Goal: Information Seeking & Learning: Learn about a topic

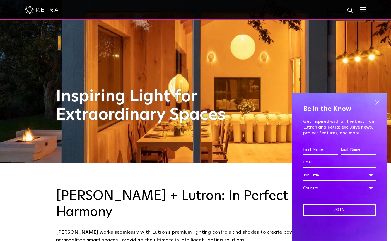
scroll to position [79, 0]
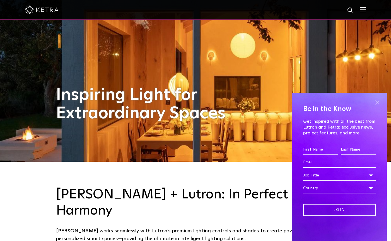
click at [376, 100] on span at bounding box center [376, 102] width 8 height 8
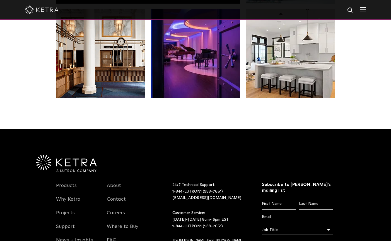
scroll to position [1126, 0]
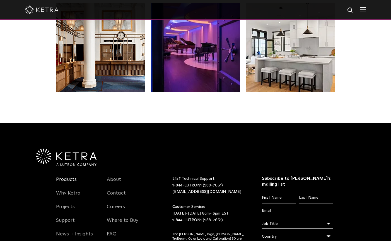
click at [65, 177] on link "Products" at bounding box center [66, 183] width 21 height 13
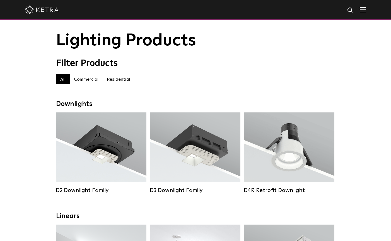
scroll to position [17, 0]
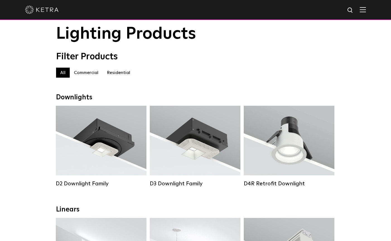
click at [115, 74] on label "Residential" at bounding box center [119, 73] width 32 height 10
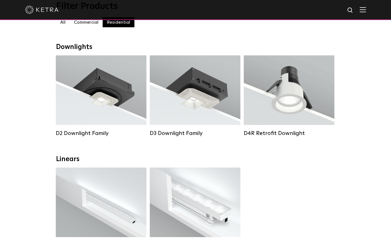
scroll to position [45, 0]
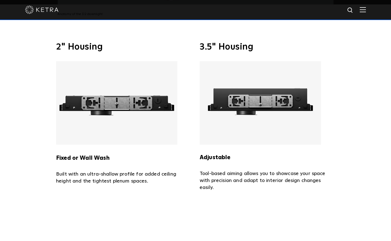
scroll to position [1177, 0]
